Goal: Obtain resource: Obtain resource

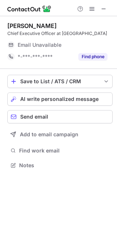
scroll to position [4, 4]
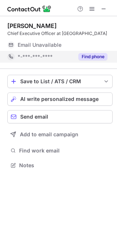
click at [100, 61] on div "Find phone" at bounding box center [91, 57] width 34 height 12
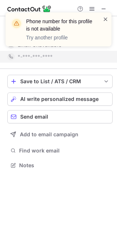
click at [105, 20] on span at bounding box center [106, 18] width 6 height 7
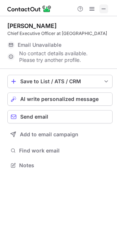
click at [104, 10] on span at bounding box center [104, 9] width 6 height 6
